Goal: Task Accomplishment & Management: Use online tool/utility

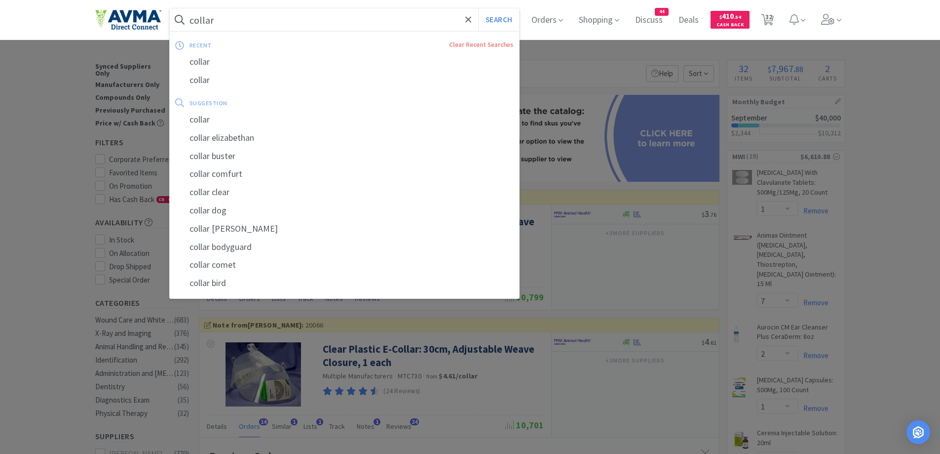
select select "1"
select select "7"
select select "2"
select select "1"
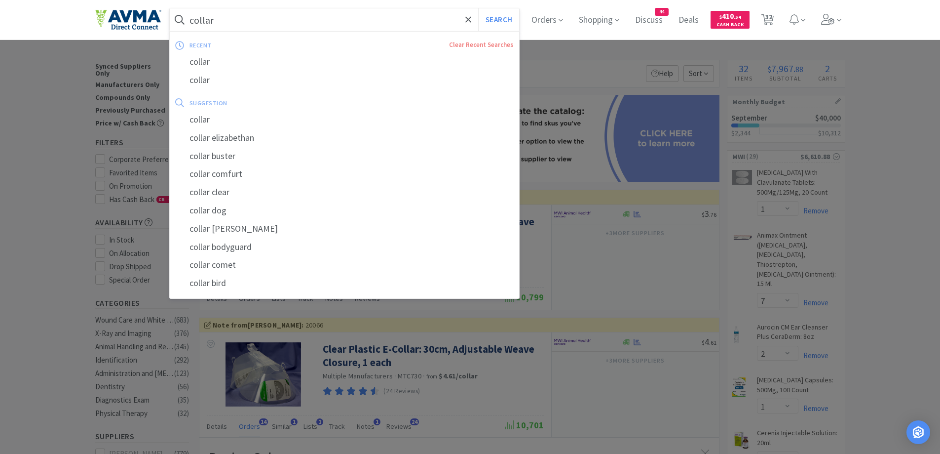
select select "1"
select select "50"
select select "1"
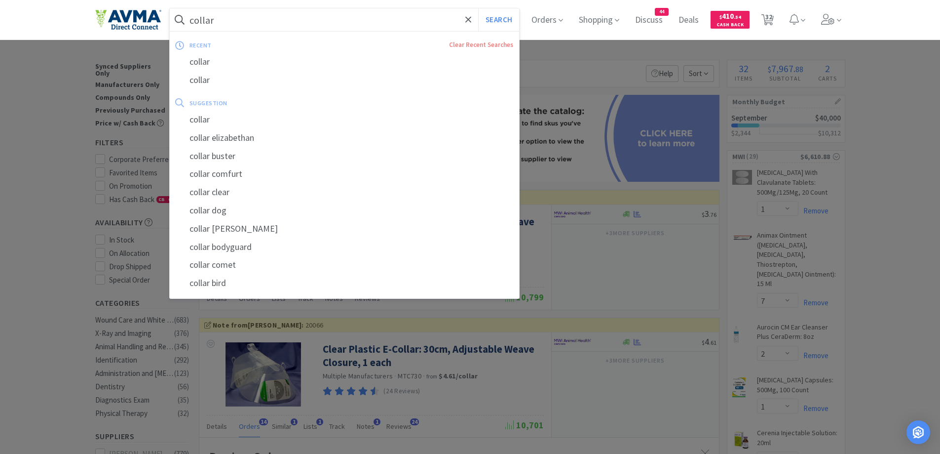
select select "1"
select select "2"
select select "1"
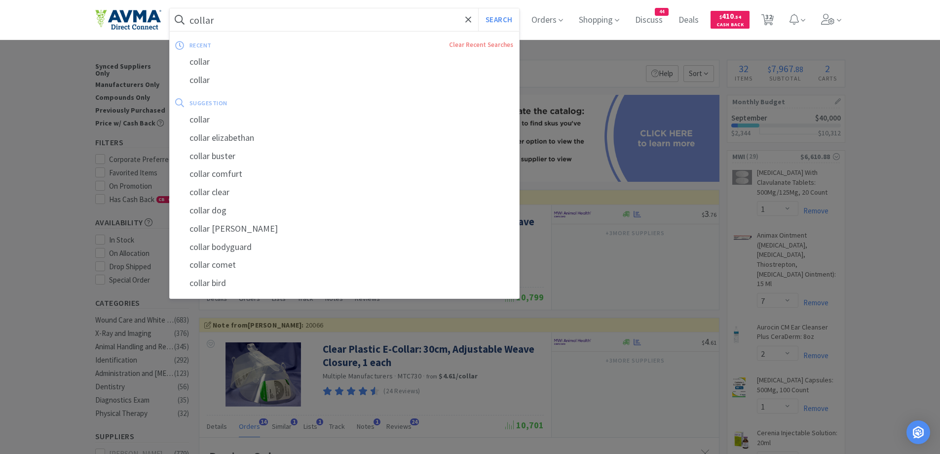
select select "1"
select select "5"
select select "3"
select select "1"
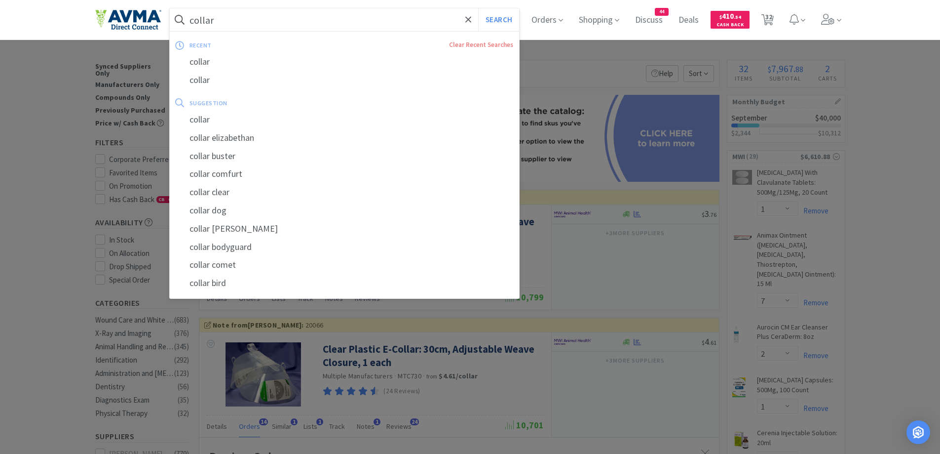
select select "1"
select select "12"
select select "1"
select select "2"
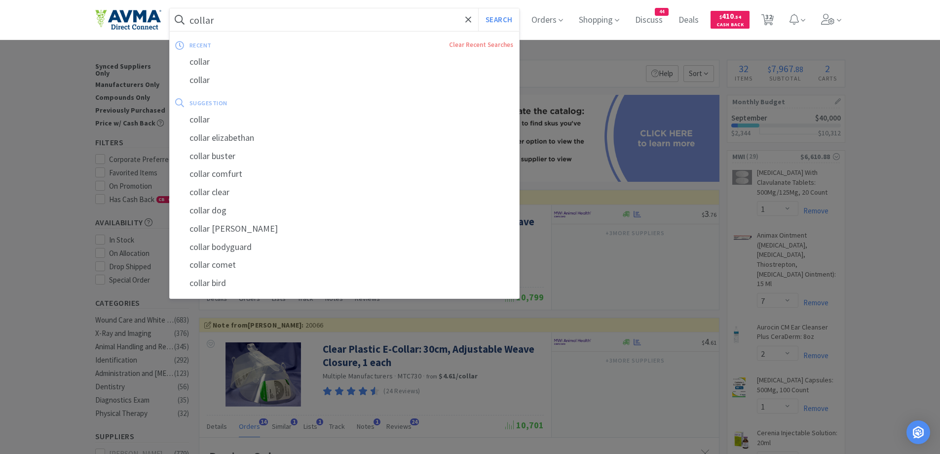
select select "1"
select select "50"
select select "1"
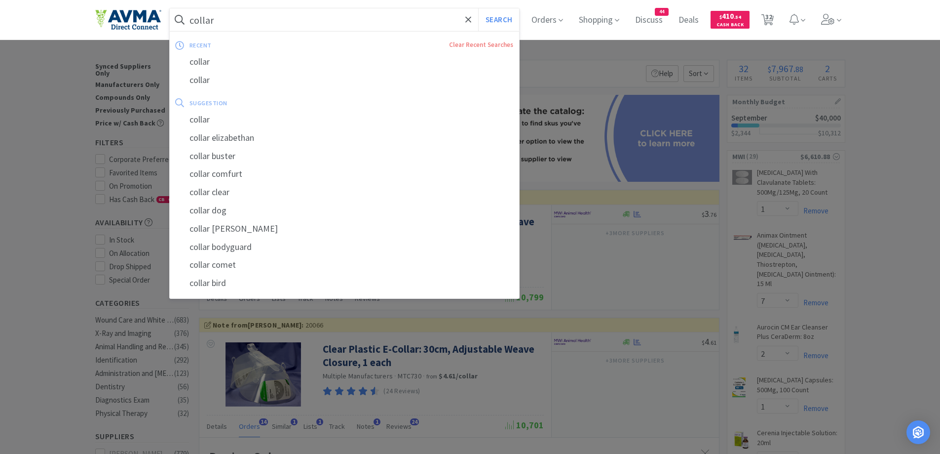
select select "10"
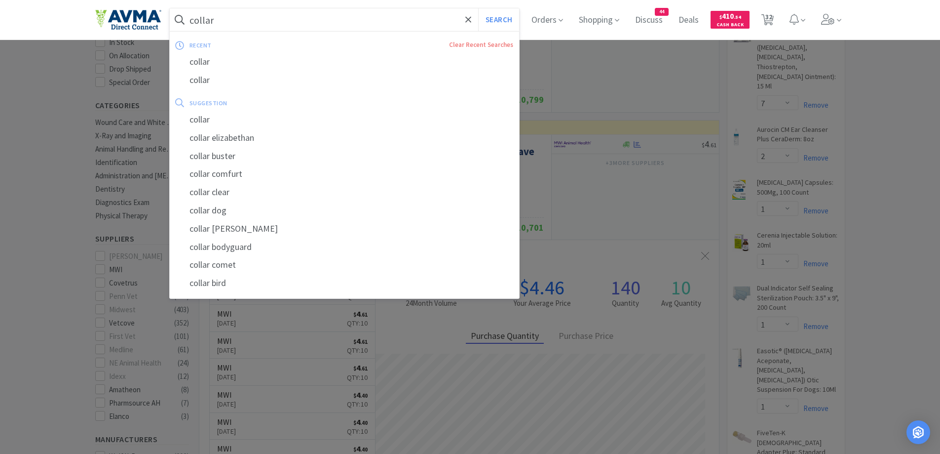
scroll to position [265, 520]
click at [909, 164] on div at bounding box center [470, 227] width 940 height 454
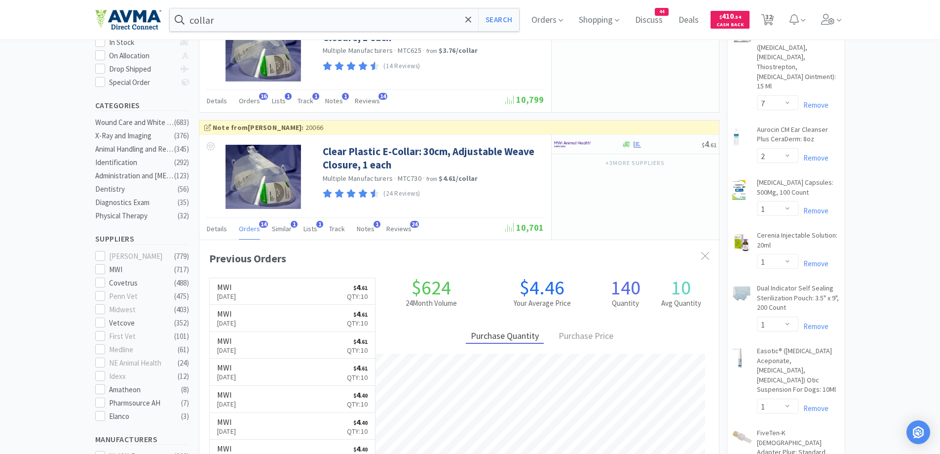
scroll to position [395, 0]
